Goal: Transaction & Acquisition: Purchase product/service

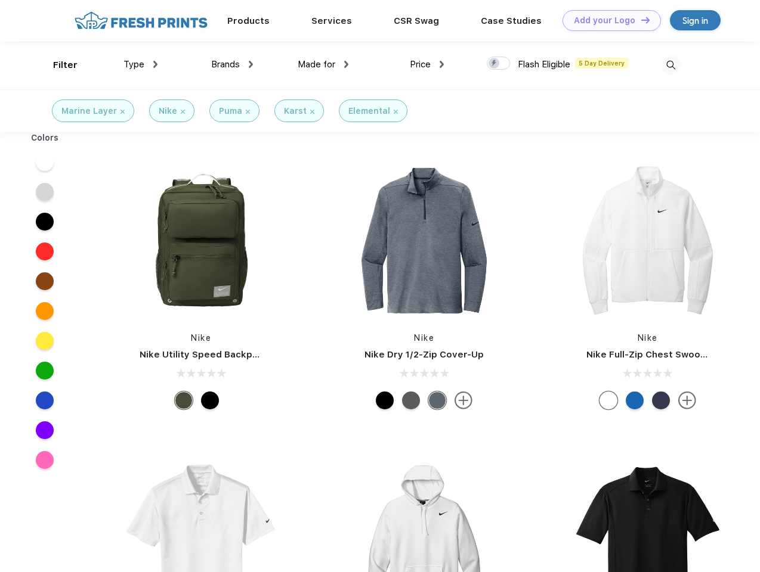
scroll to position [1, 0]
click at [607, 20] on link "Add your Logo Design Tool" at bounding box center [611, 20] width 98 height 21
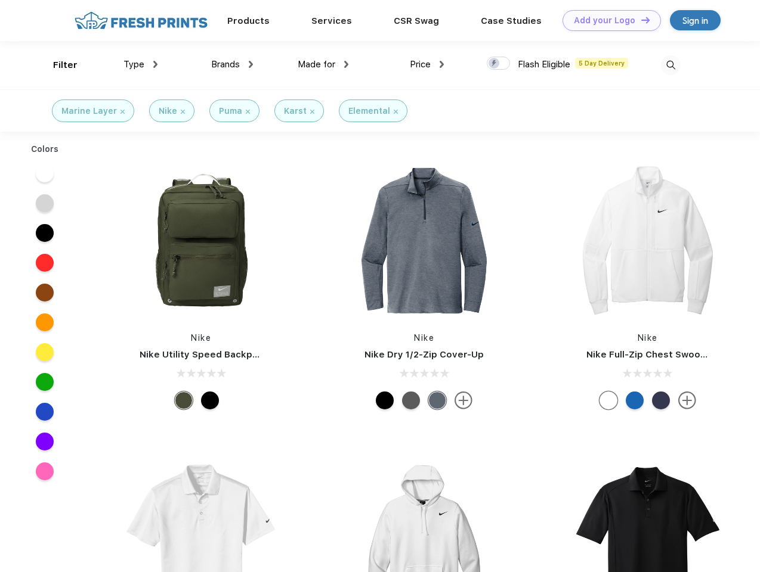
click at [0, 0] on div "Design Tool" at bounding box center [0, 0] width 0 height 0
click at [640, 20] on link "Add your Logo Design Tool" at bounding box center [611, 20] width 98 height 21
click at [57, 65] on div "Filter" at bounding box center [65, 65] width 24 height 14
click at [141, 64] on span "Type" at bounding box center [133, 64] width 21 height 11
click at [232, 64] on span "Brands" at bounding box center [225, 64] width 29 height 11
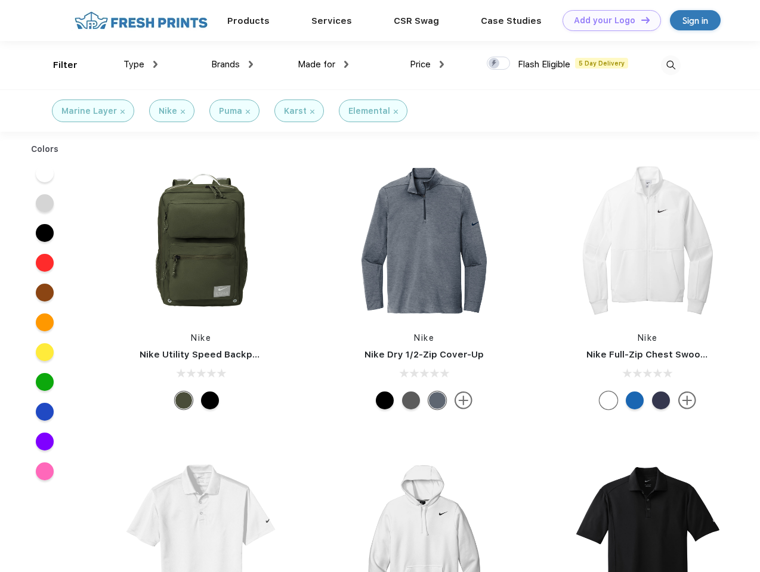
click at [323, 64] on span "Made for" at bounding box center [317, 64] width 38 height 11
click at [427, 64] on span "Price" at bounding box center [420, 64] width 21 height 11
click at [498, 64] on div at bounding box center [498, 63] width 23 height 13
click at [494, 64] on input "checkbox" at bounding box center [491, 60] width 8 height 8
click at [670, 65] on img at bounding box center [671, 65] width 20 height 20
